Goal: Information Seeking & Learning: Learn about a topic

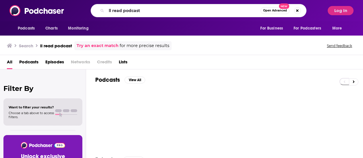
click at [128, 12] on input "ll read podcast" at bounding box center [183, 10] width 154 height 9
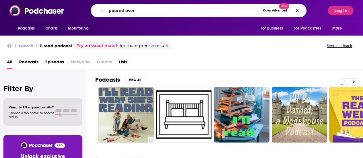
type input "poured over"
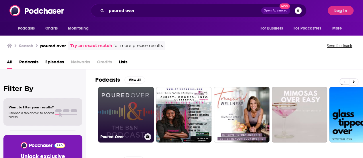
click at [124, 133] on div "Poured Over" at bounding box center [125, 136] width 51 height 7
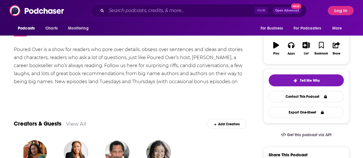
scroll to position [57, 0]
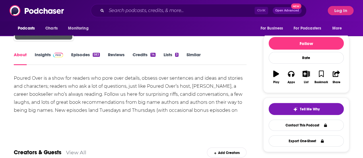
click at [52, 59] on link "Insights" at bounding box center [49, 58] width 28 height 13
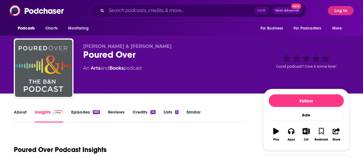
scroll to position [86, 0]
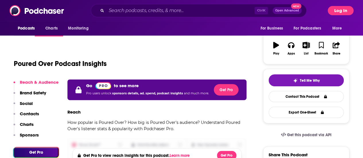
click at [341, 9] on button "Log In" at bounding box center [341, 10] width 26 height 9
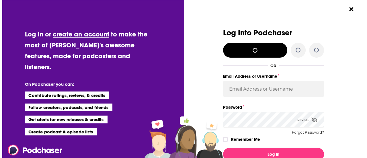
scroll to position [0, 0]
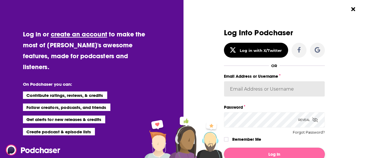
type input "eringalloway"
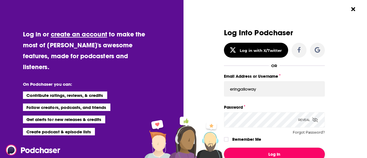
click at [271, 154] on button "Log In" at bounding box center [274, 154] width 101 height 13
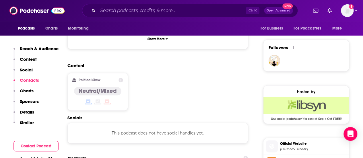
scroll to position [488, 0]
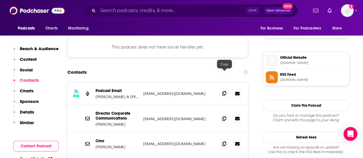
click at [223, 89] on span at bounding box center [224, 93] width 9 height 9
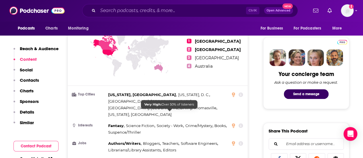
scroll to position [143, 0]
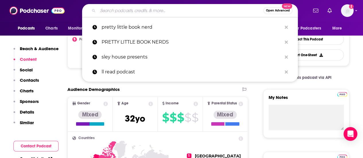
click at [171, 13] on input "Search podcasts, credits, & more..." at bounding box center [181, 10] width 166 height 9
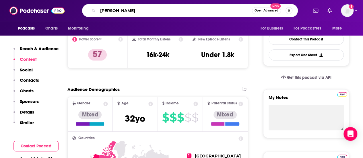
type input "[PERSON_NAME]"
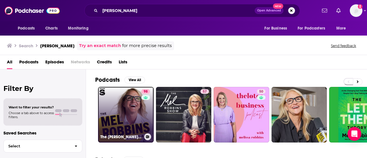
click at [110, 106] on link "98 The [PERSON_NAME] Podcast" at bounding box center [126, 115] width 56 height 56
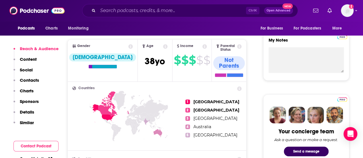
scroll to position [287, 0]
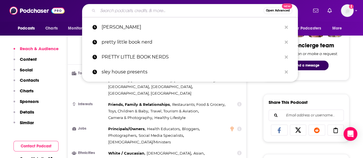
click at [116, 13] on input "Search podcasts, credits, & more..." at bounding box center [181, 10] width 166 height 9
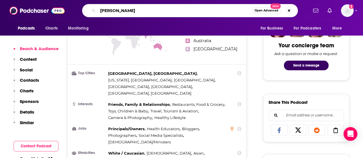
type input "[PERSON_NAME]"
